Goal: Task Accomplishment & Management: Manage account settings

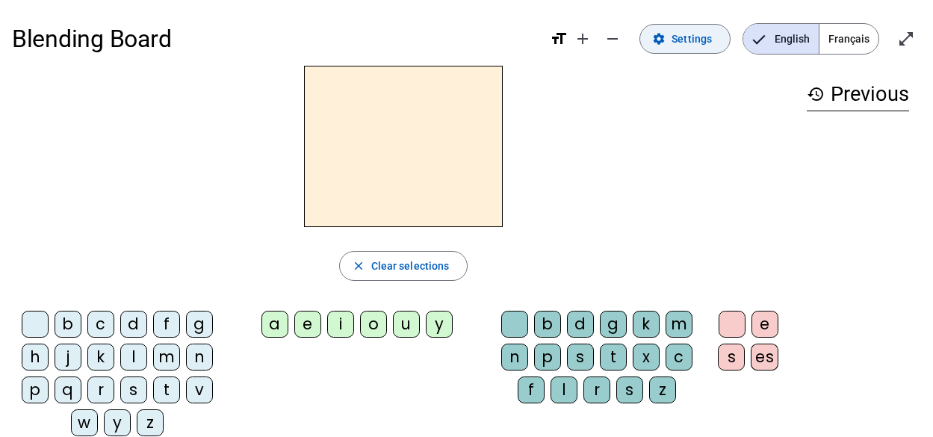
click at [696, 45] on span "Settings" at bounding box center [691, 39] width 40 height 18
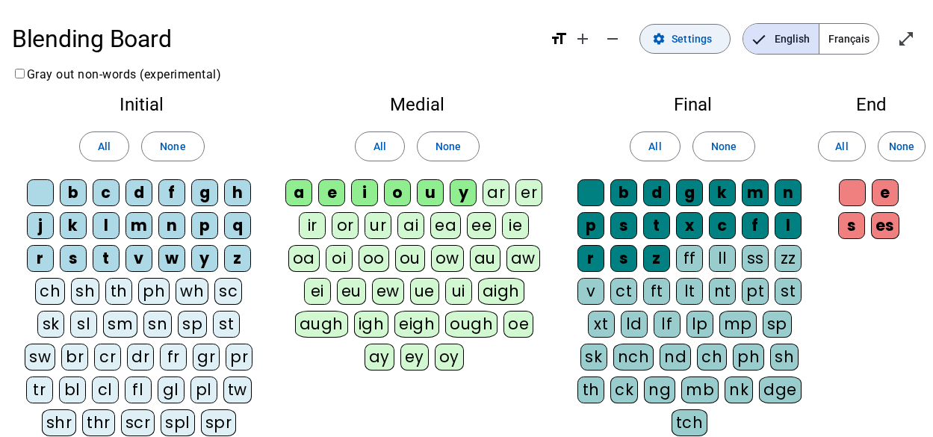
click at [696, 45] on span "Settings" at bounding box center [691, 39] width 40 height 18
click at [454, 152] on span "None" at bounding box center [447, 146] width 25 height 18
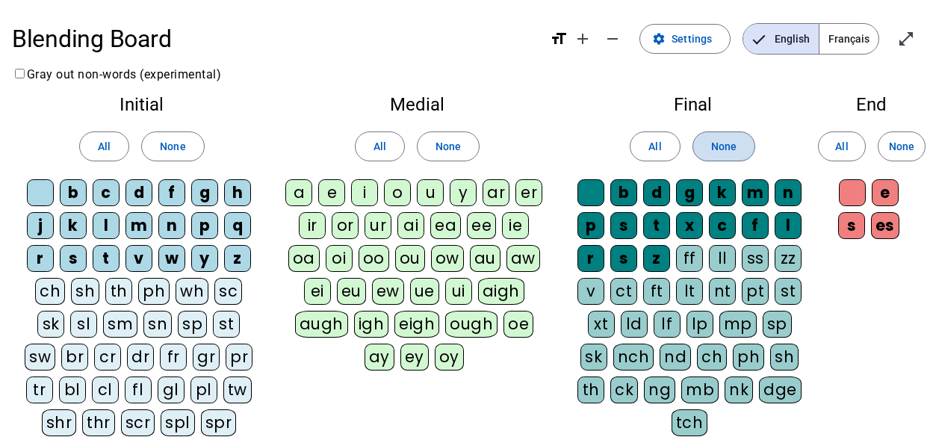
click at [730, 149] on span "None" at bounding box center [723, 146] width 25 height 18
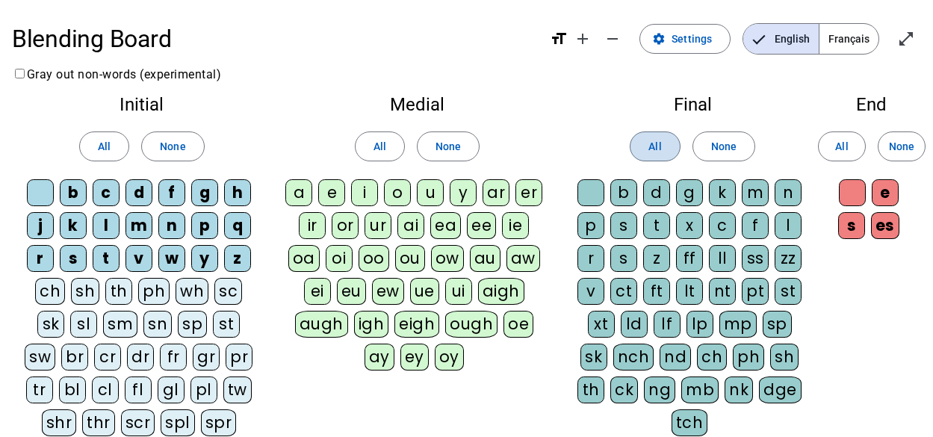
click at [640, 152] on span at bounding box center [654, 146] width 49 height 36
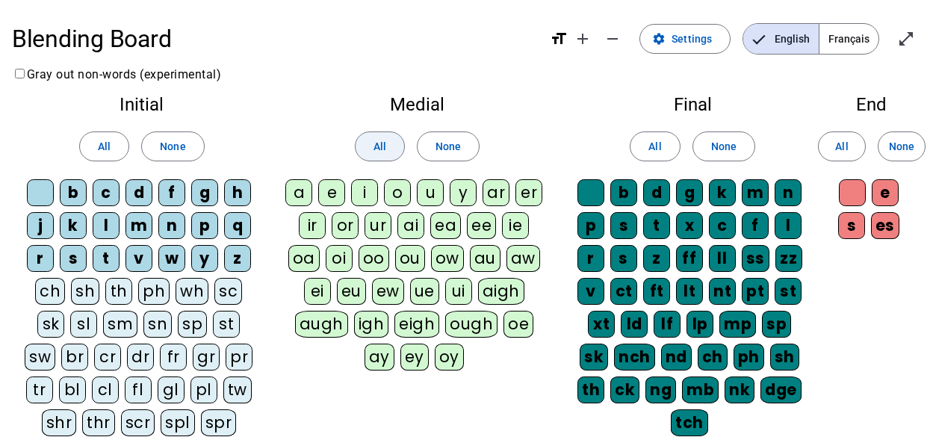
click at [373, 147] on span "All" at bounding box center [379, 146] width 13 height 18
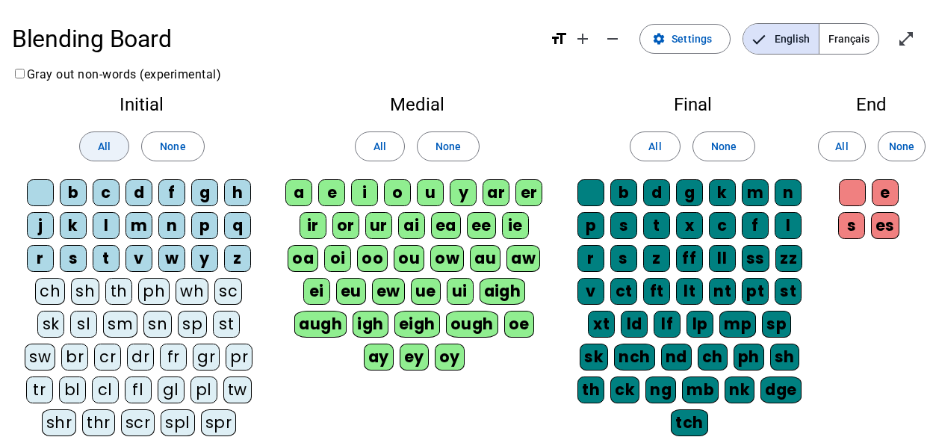
click at [96, 149] on span at bounding box center [104, 146] width 49 height 36
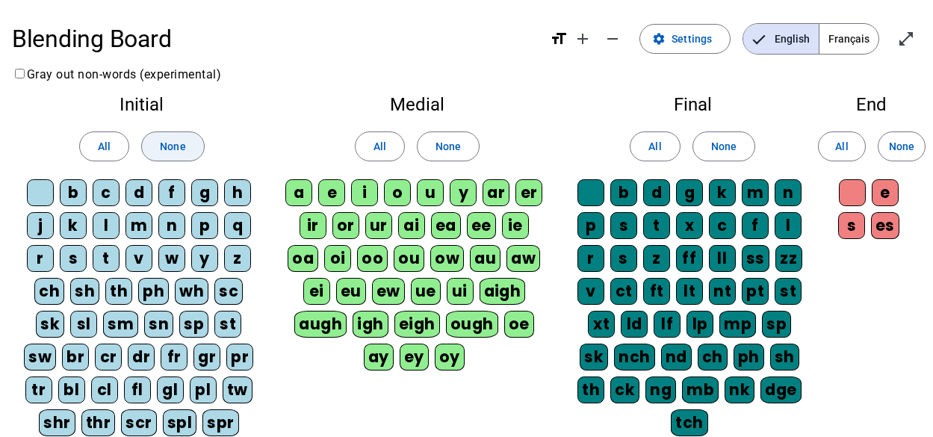
click at [196, 155] on span at bounding box center [172, 146] width 61 height 36
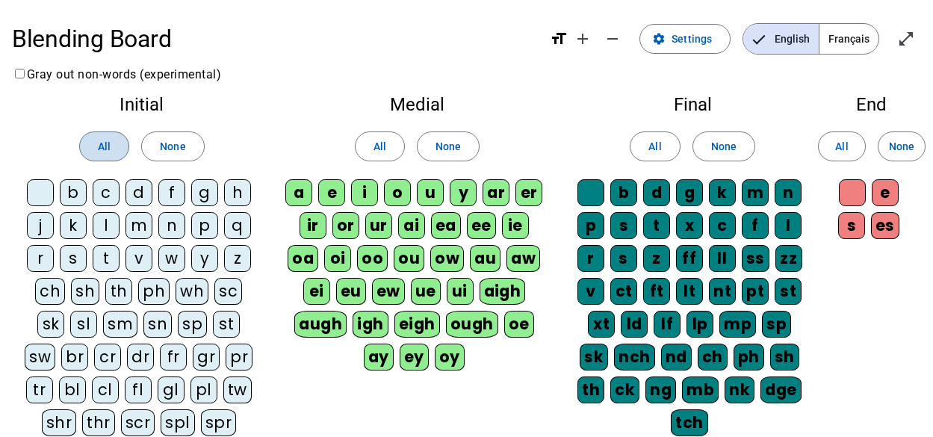
click at [109, 144] on span "All" at bounding box center [104, 146] width 13 height 18
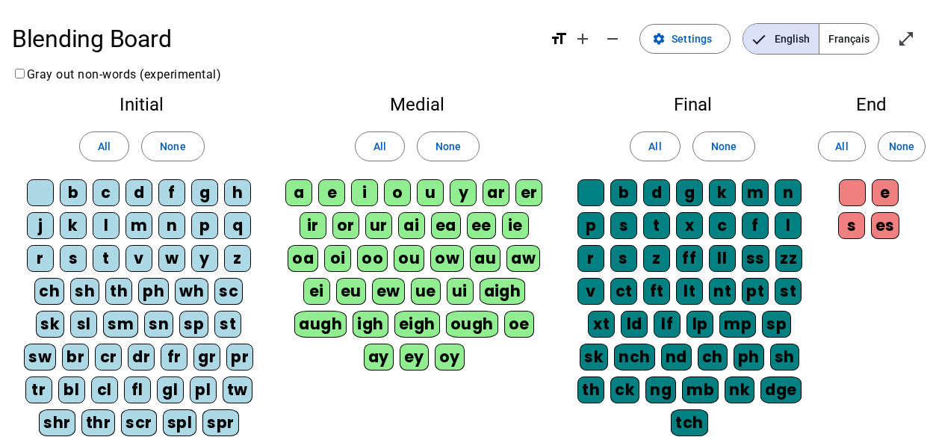
click at [75, 196] on div "b" at bounding box center [73, 192] width 27 height 27
click at [105, 224] on div "l" at bounding box center [106, 225] width 27 height 27
click at [184, 155] on span "None" at bounding box center [172, 146] width 25 height 18
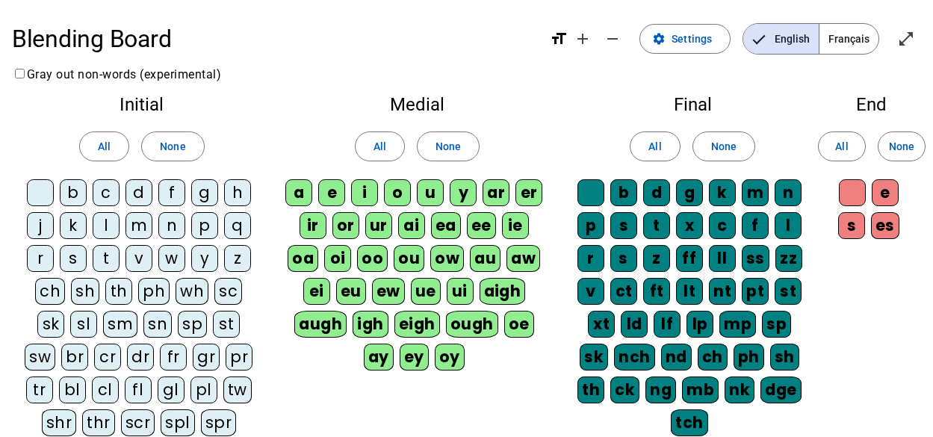
click at [70, 192] on div "b" at bounding box center [73, 192] width 27 height 27
click at [102, 228] on div "l" at bounding box center [106, 225] width 27 height 27
click at [137, 226] on div "m" at bounding box center [138, 225] width 27 height 27
click at [72, 254] on div "s" at bounding box center [73, 258] width 27 height 27
click at [105, 264] on div "t" at bounding box center [106, 258] width 27 height 27
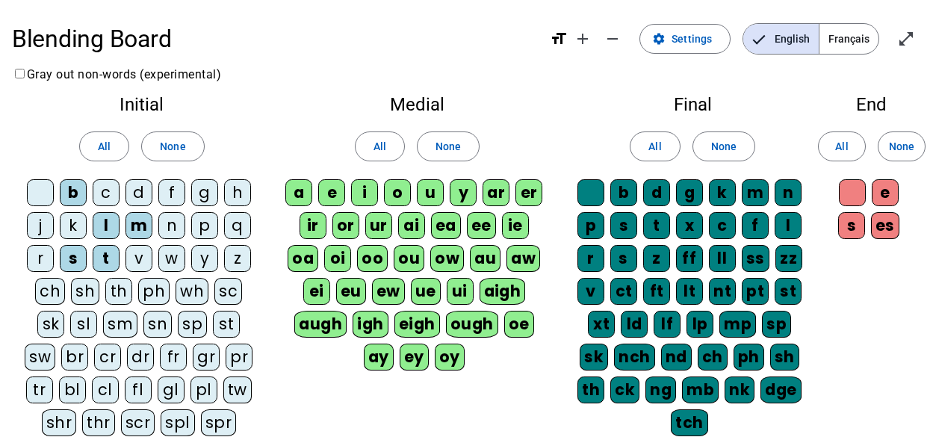
click at [136, 258] on div "v" at bounding box center [138, 258] width 27 height 27
click at [304, 189] on div "a" at bounding box center [298, 192] width 27 height 27
click at [435, 197] on div "u" at bounding box center [430, 192] width 27 height 27
click at [432, 148] on span at bounding box center [447, 146] width 61 height 36
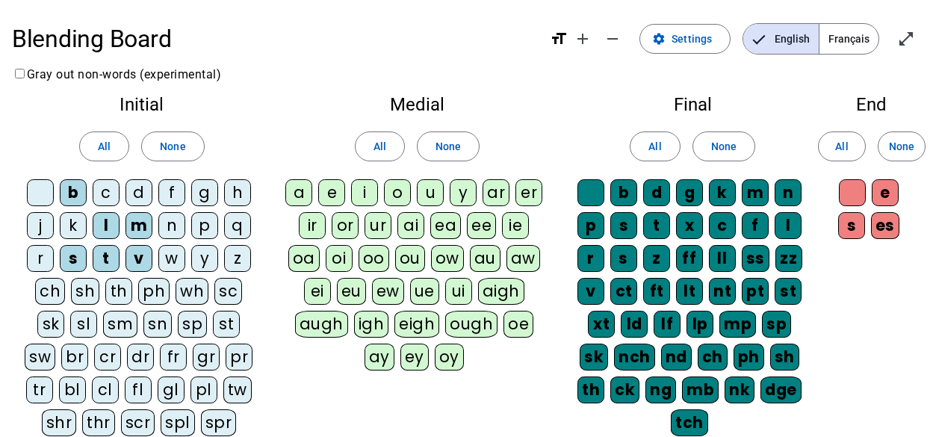
click at [300, 193] on div "a" at bounding box center [298, 192] width 27 height 27
click at [426, 196] on div "u" at bounding box center [430, 192] width 27 height 27
drag, startPoint x: 716, startPoint y: 145, endPoint x: 729, endPoint y: 133, distance: 17.4
click at [729, 133] on button "None" at bounding box center [723, 146] width 63 height 30
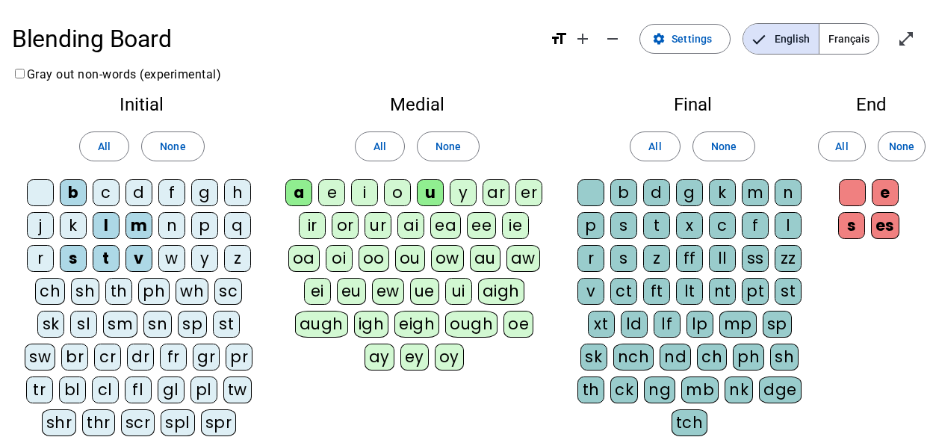
click at [720, 229] on div "c" at bounding box center [722, 225] width 27 height 27
click at [788, 228] on div "l" at bounding box center [787, 225] width 27 height 27
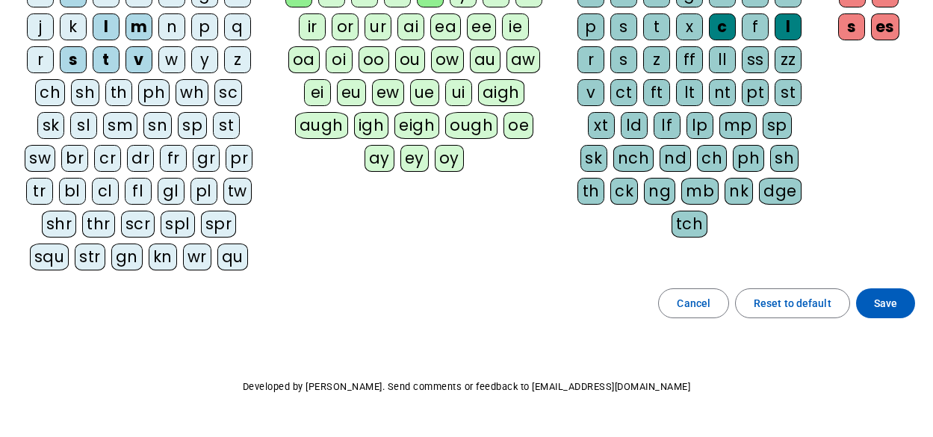
scroll to position [204, 0]
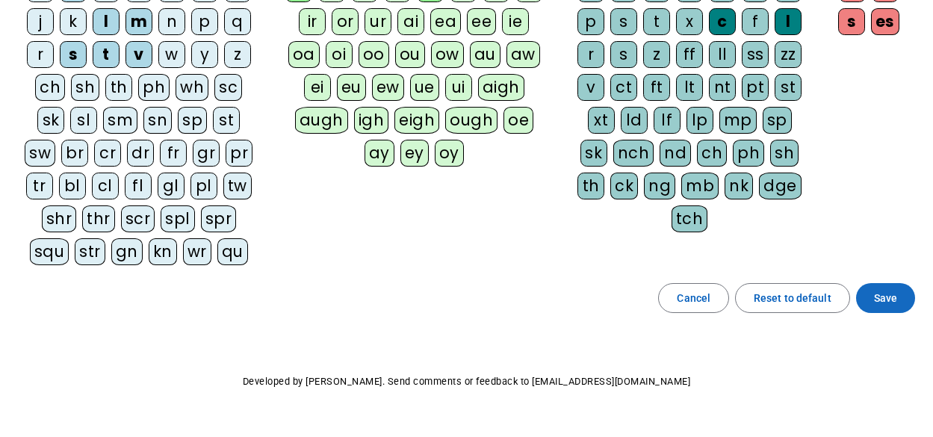
click at [874, 299] on span "Save" at bounding box center [885, 298] width 23 height 18
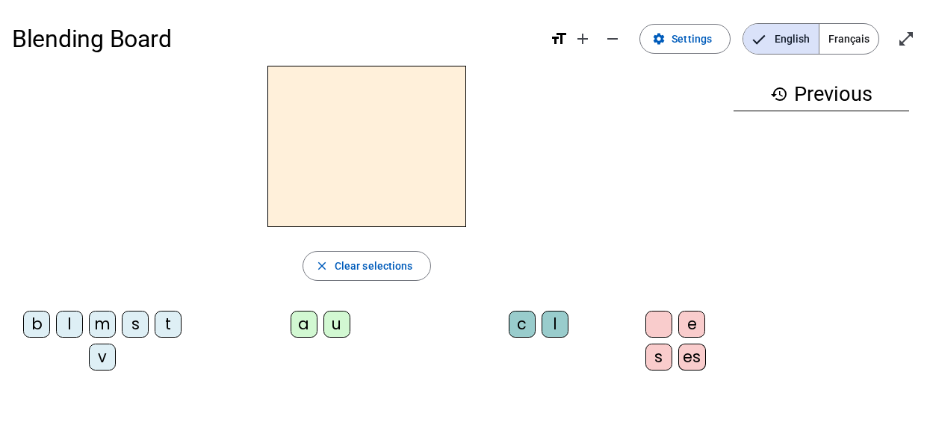
click at [33, 323] on div "b" at bounding box center [36, 324] width 27 height 27
click at [293, 326] on div "a" at bounding box center [303, 324] width 27 height 27
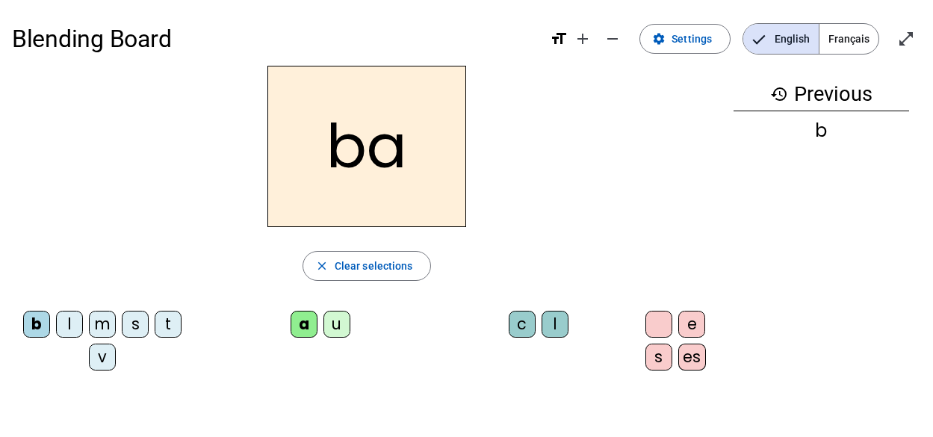
click at [61, 323] on div "l" at bounding box center [69, 324] width 27 height 27
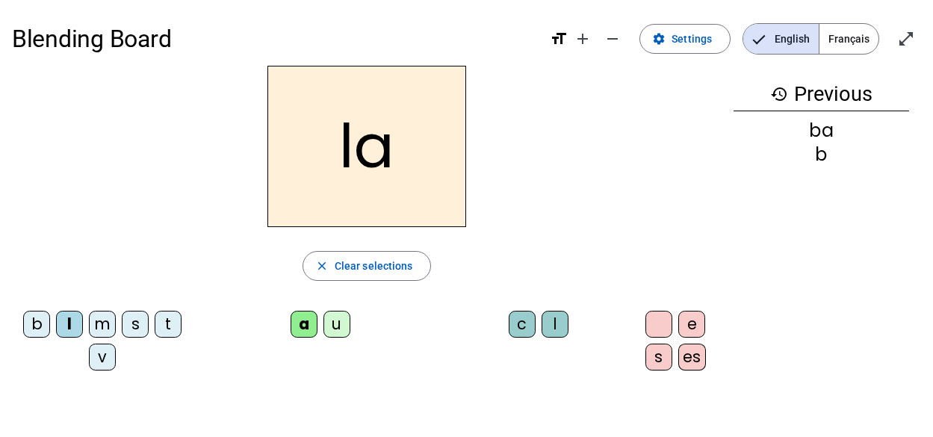
click at [329, 329] on div "u" at bounding box center [336, 324] width 27 height 27
click at [33, 324] on div "b" at bounding box center [36, 324] width 27 height 27
